Goal: Task Accomplishment & Management: Manage account settings

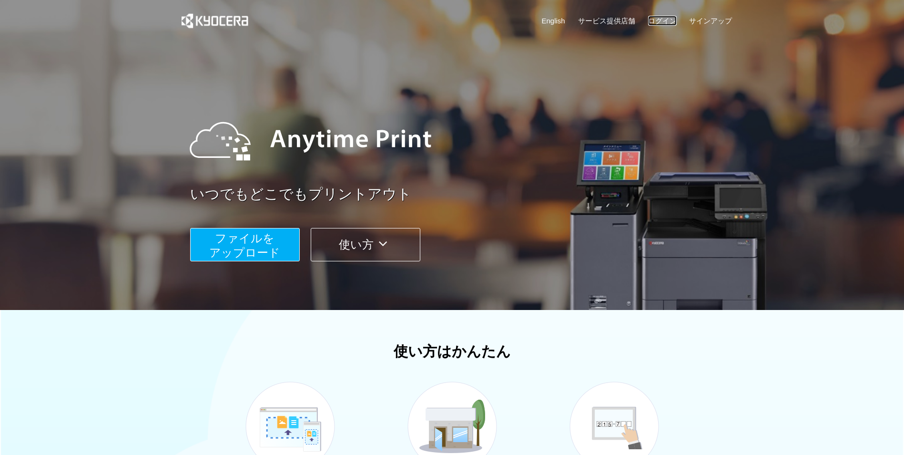
click at [661, 21] on link "ログイン" at bounding box center [662, 21] width 29 height 10
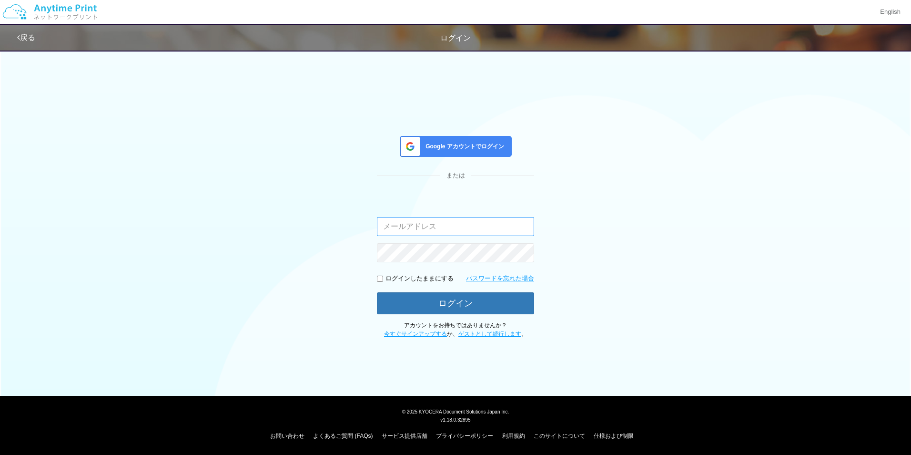
type input "[EMAIL_ADDRESS][DOMAIN_NAME]"
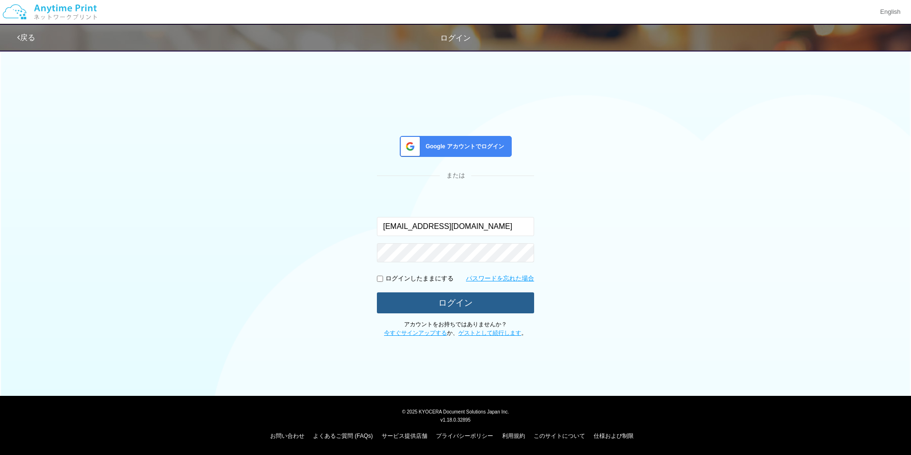
click at [477, 303] on button "ログイン" at bounding box center [455, 302] width 157 height 21
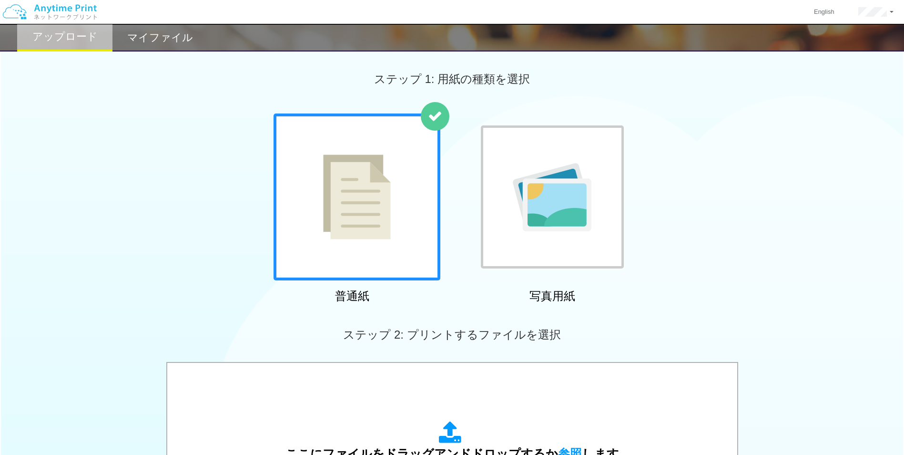
click at [186, 40] on h2 "マイファイル" at bounding box center [160, 37] width 66 height 11
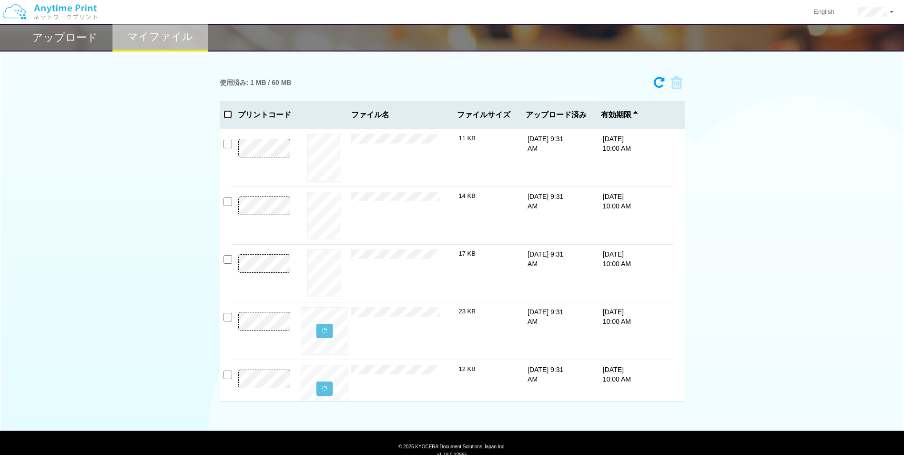
click at [227, 112] on input "checkbox" at bounding box center [227, 114] width 9 height 9
checkbox input "true"
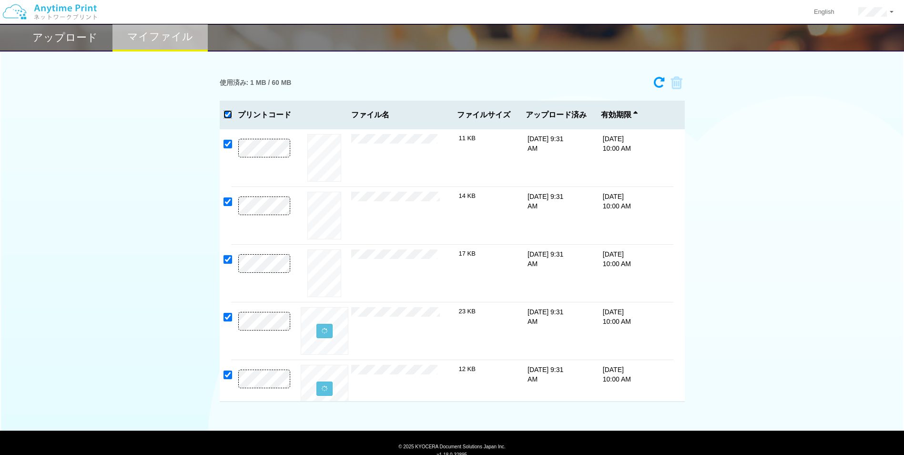
checkbox input "true"
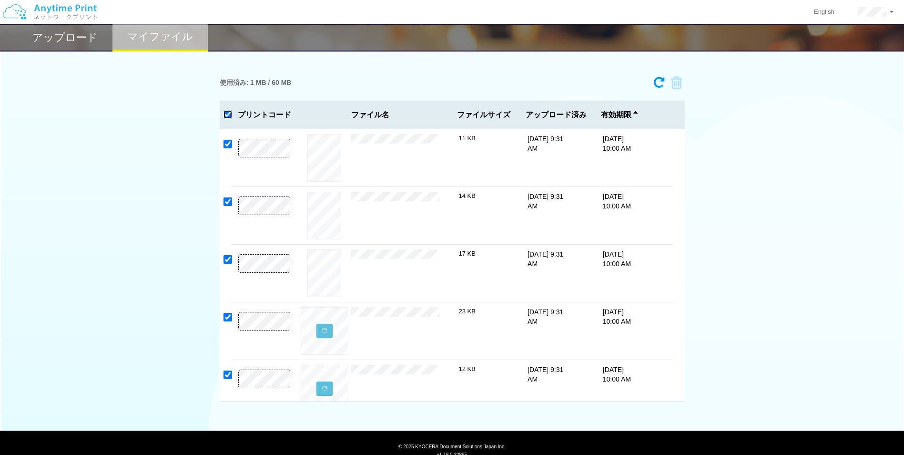
checkbox input "true"
click at [674, 86] on icon at bounding box center [673, 83] width 18 height 14
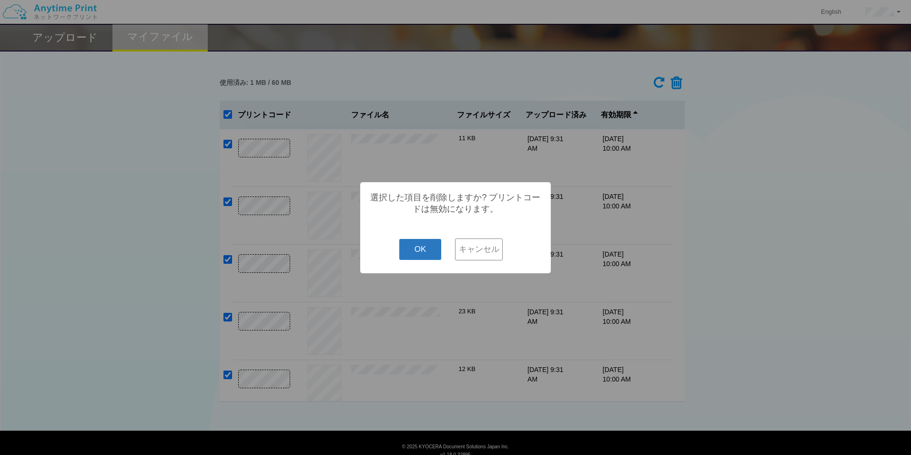
click at [423, 253] on button "OK" at bounding box center [420, 249] width 42 height 21
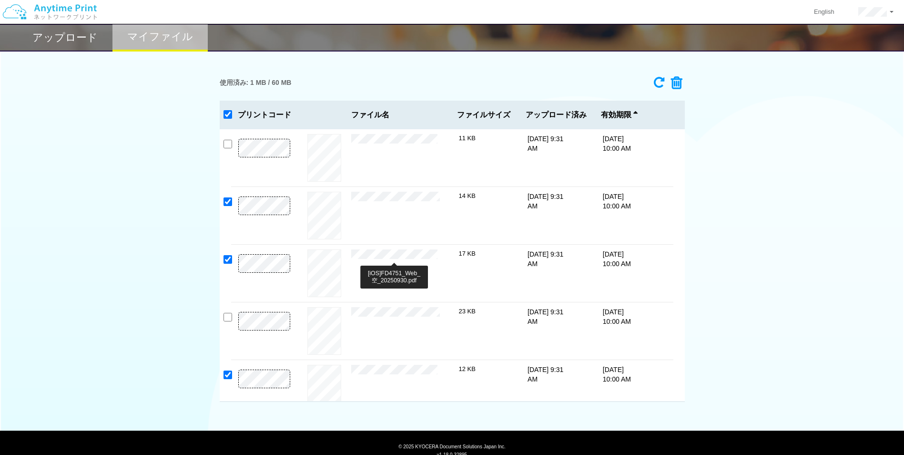
checkbox input "false"
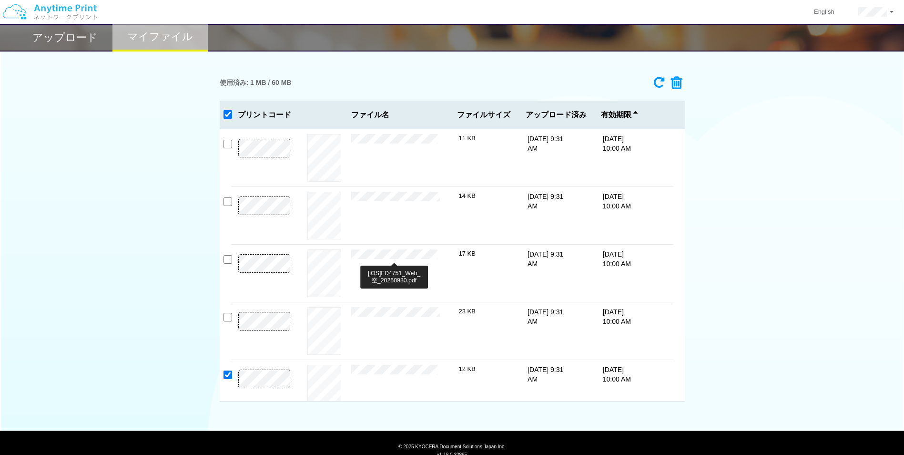
checkbox input "false"
click at [194, 146] on div "使用済み: 1 MB / 60 MB 4604-5657 有効期限 [DATE] 10:00 AM [iOS]FD4772_Web_空_202509....p…" at bounding box center [452, 237] width 904 height 330
checkbox input "false"
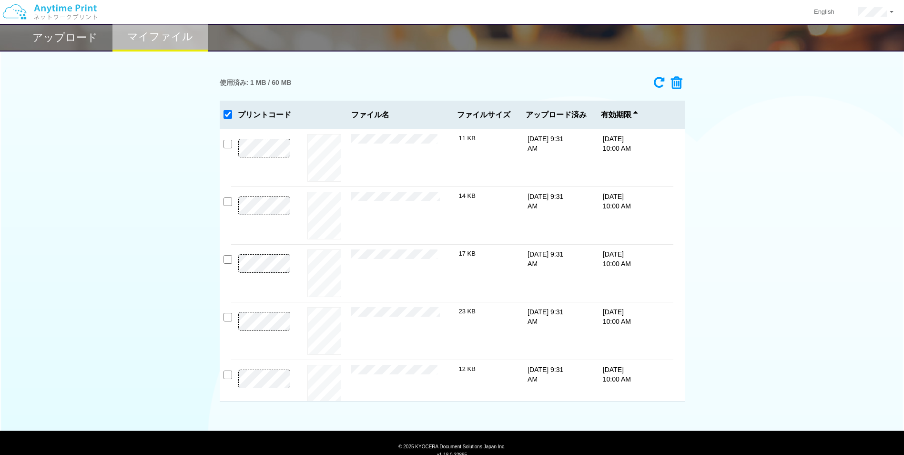
checkbox input "false"
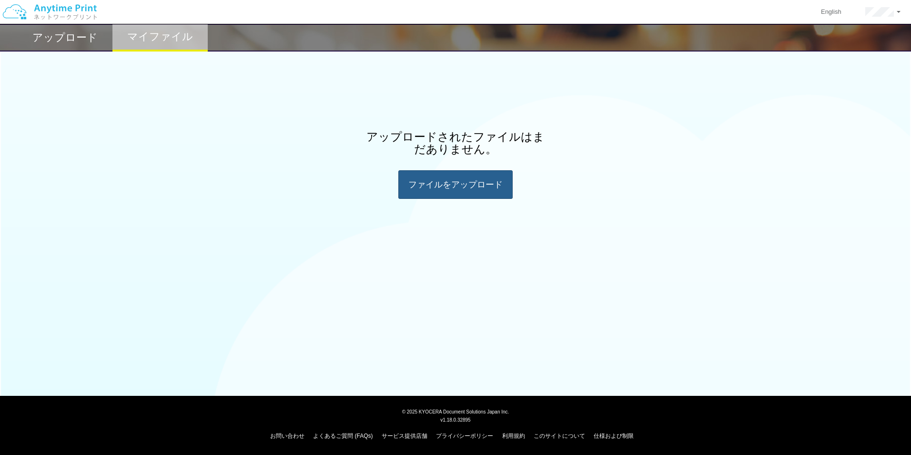
click at [445, 186] on div "ファイルを​​アップロード" at bounding box center [455, 184] width 114 height 29
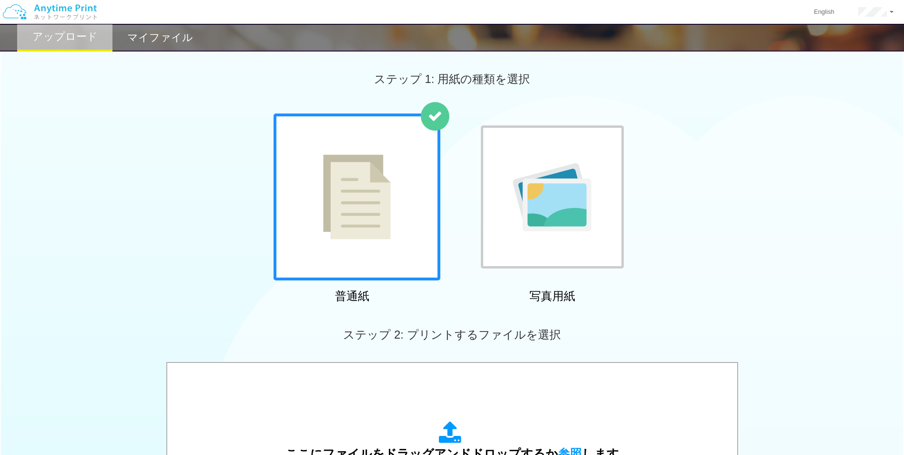
click at [183, 53] on div "ステップ 1: 用紙の種類を選択" at bounding box center [452, 79] width 904 height 69
click at [174, 39] on h2 "マイファイル" at bounding box center [160, 37] width 66 height 11
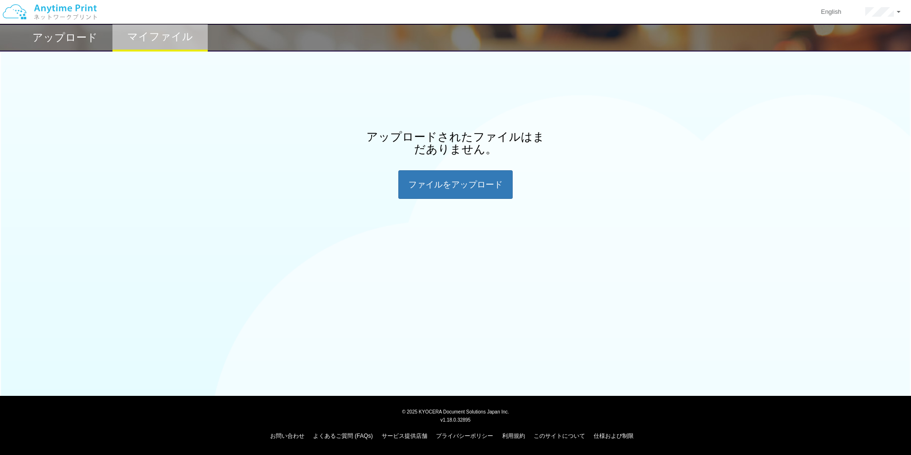
click at [68, 39] on h2 "アップロード" at bounding box center [64, 37] width 65 height 11
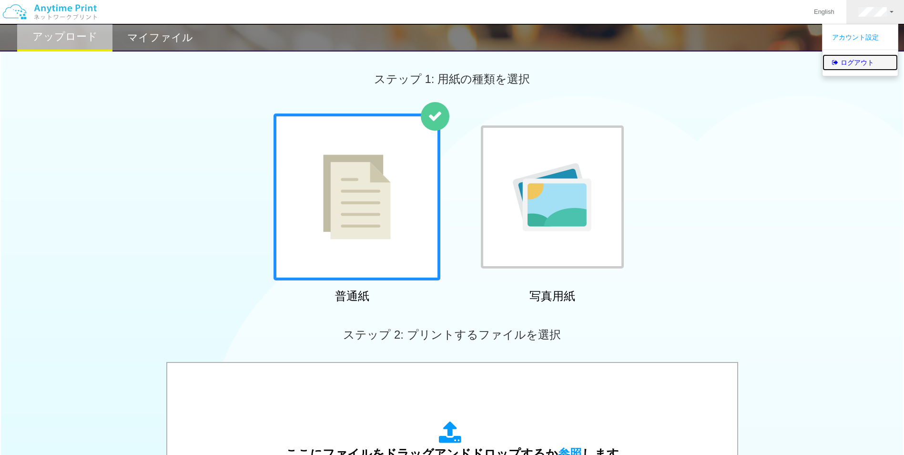
click at [873, 61] on link "ログアウト" at bounding box center [859, 62] width 75 height 16
